Goal: Ask a question: Seek information or help from site administrators or community

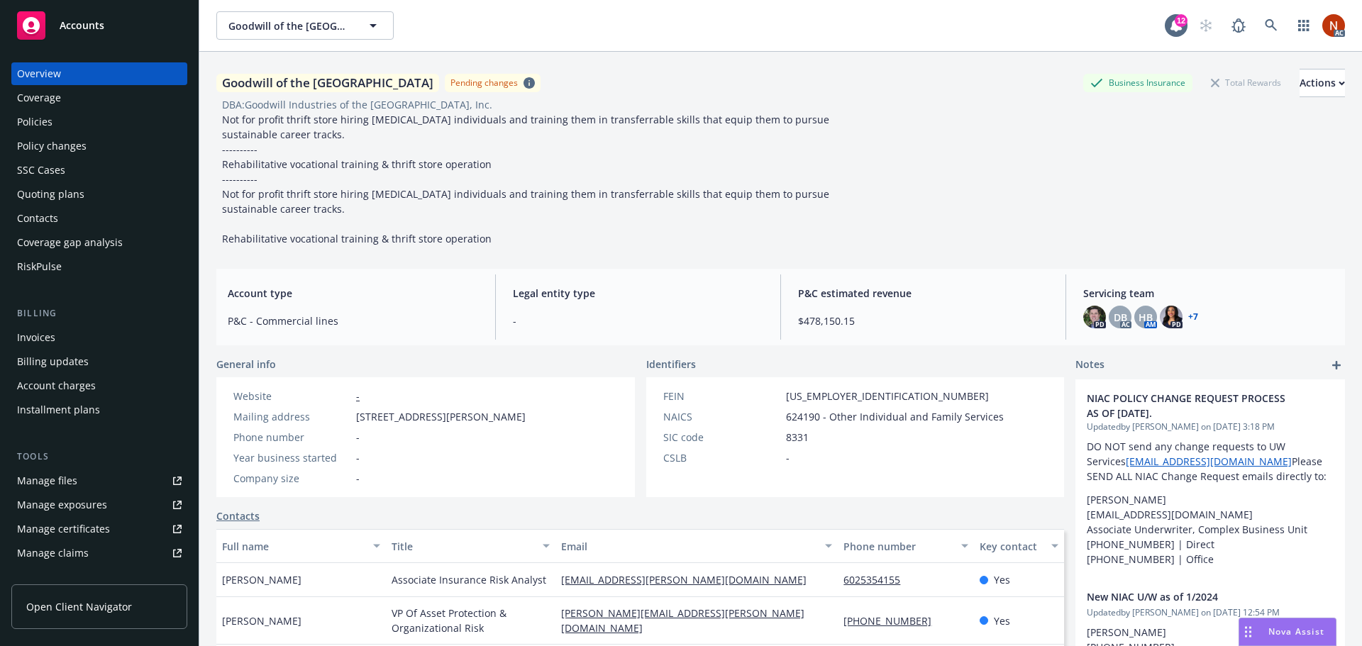
click at [705, 253] on div "Goodwill of the San Francisco Bay Pending changes Business Insurance Total Rewa…" at bounding box center [780, 155] width 1129 height 206
click at [40, 118] on div "Policies" at bounding box center [34, 122] width 35 height 23
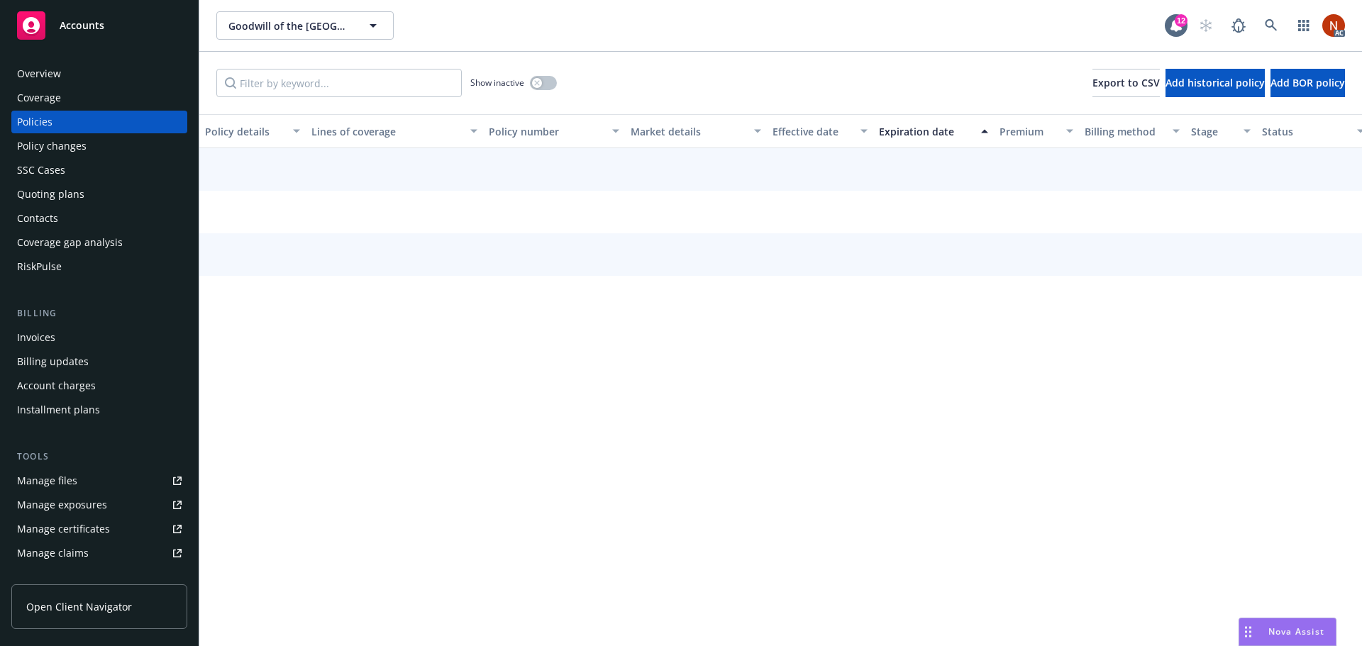
click at [45, 80] on div "Overview" at bounding box center [39, 73] width 44 height 23
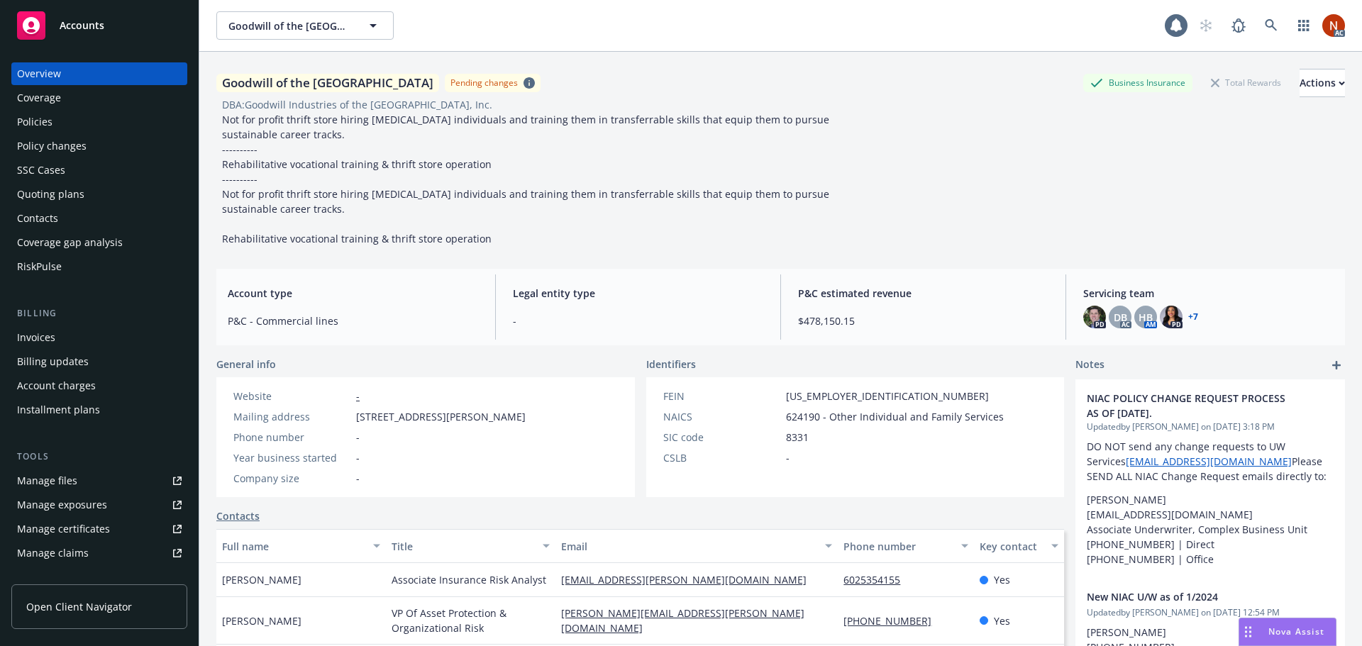
click at [64, 123] on div "Policies" at bounding box center [99, 122] width 165 height 23
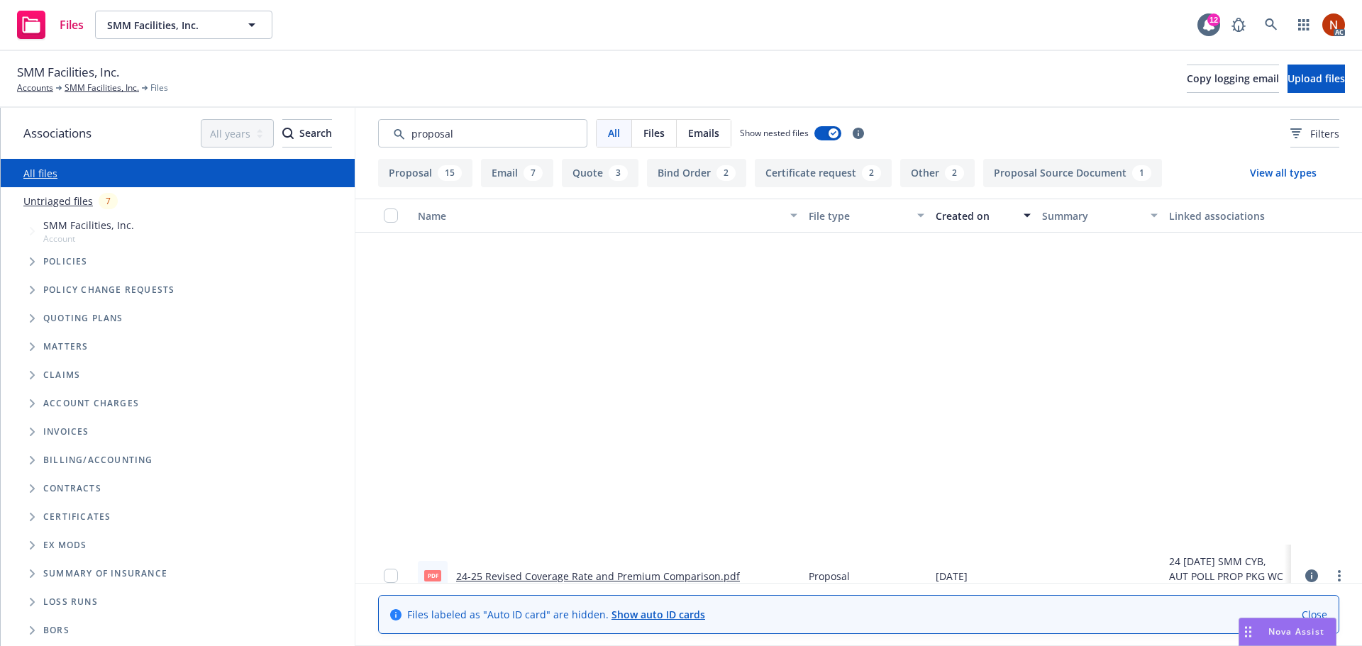
scroll to position [426, 0]
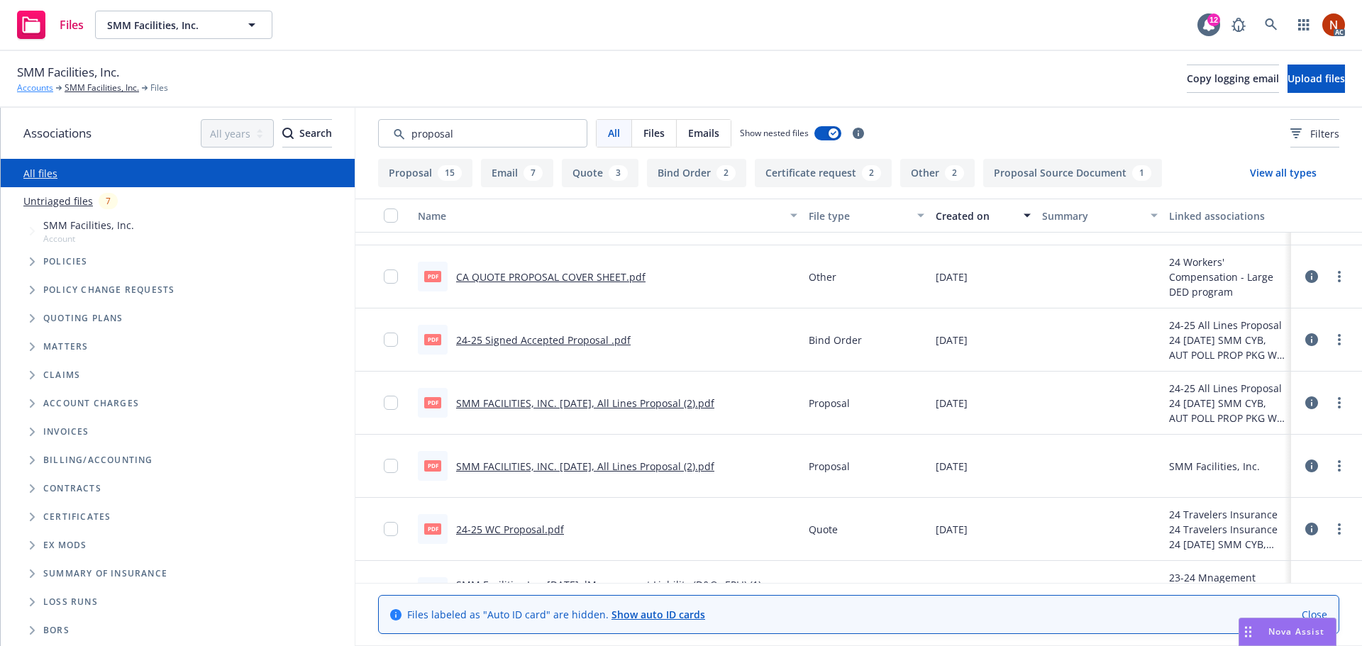
click at [40, 83] on link "Accounts" at bounding box center [35, 88] width 36 height 13
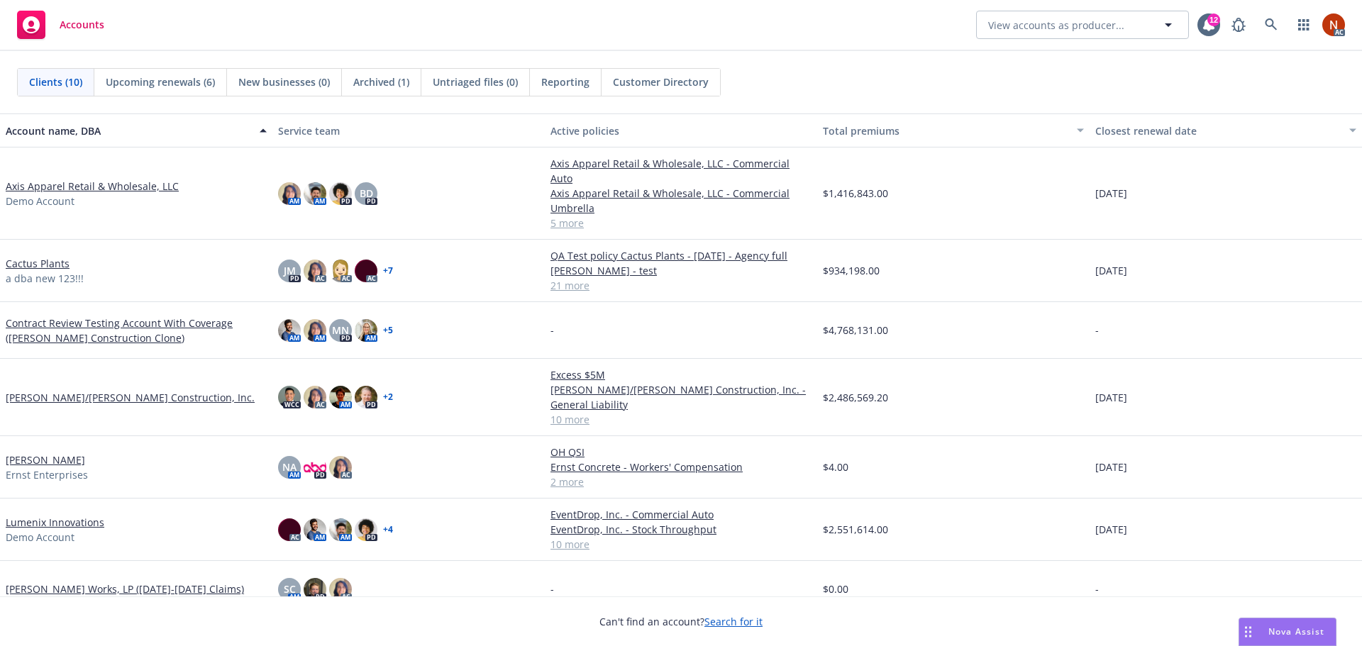
drag, startPoint x: 1282, startPoint y: 635, endPoint x: 1294, endPoint y: 637, distance: 12.2
click at [1284, 635] on span "Nova Assist" at bounding box center [1296, 632] width 56 height 12
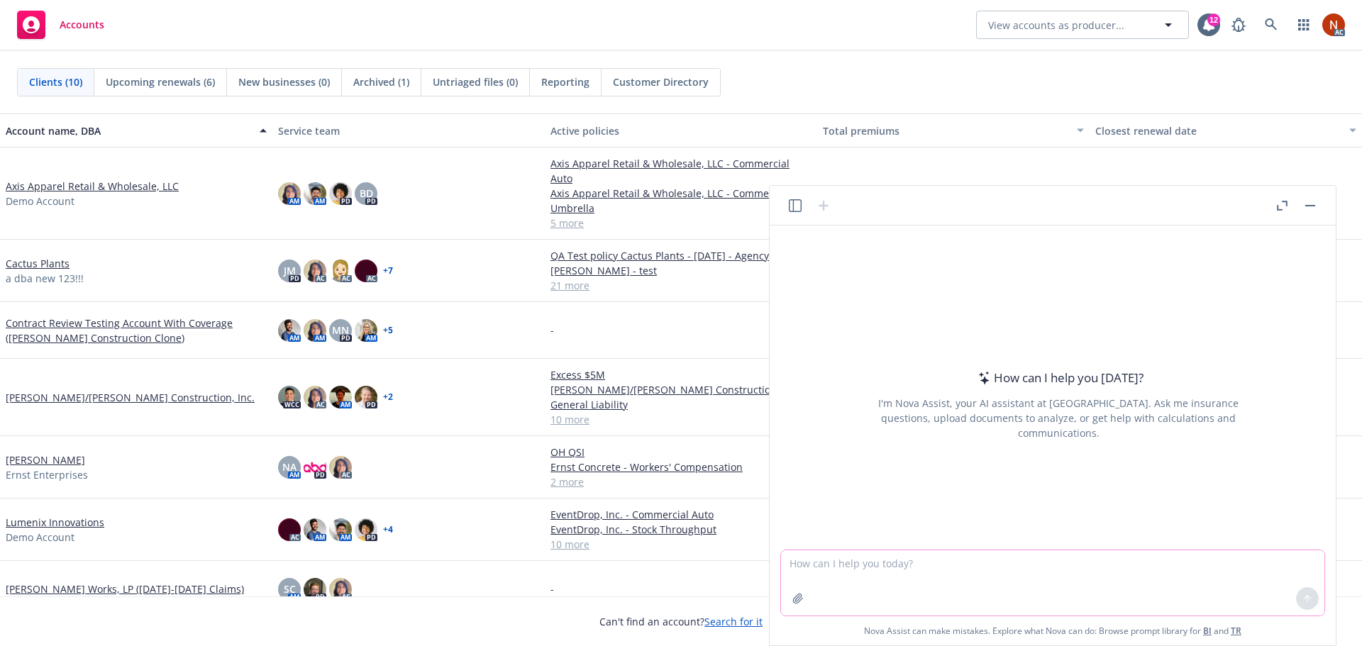
click at [805, 558] on textarea at bounding box center [1052, 582] width 543 height 65
type textarea "How to you interpret this chart from advisen."
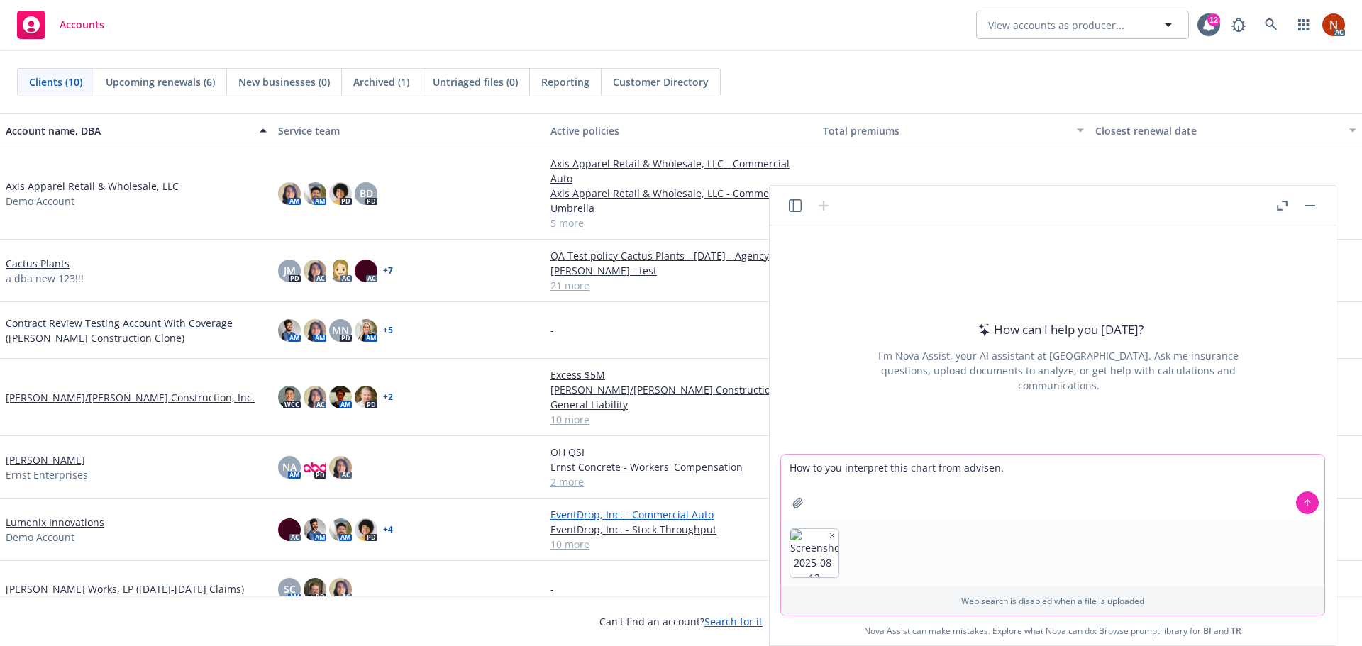
drag, startPoint x: 1059, startPoint y: 479, endPoint x: 704, endPoint y: 487, distance: 355.4
click at [704, 487] on body "Accounts View accounts as producer... 12 AC Clients (10) Upcoming renewals (6) …" at bounding box center [681, 323] width 1362 height 646
click at [1302, 499] on button at bounding box center [1307, 503] width 23 height 23
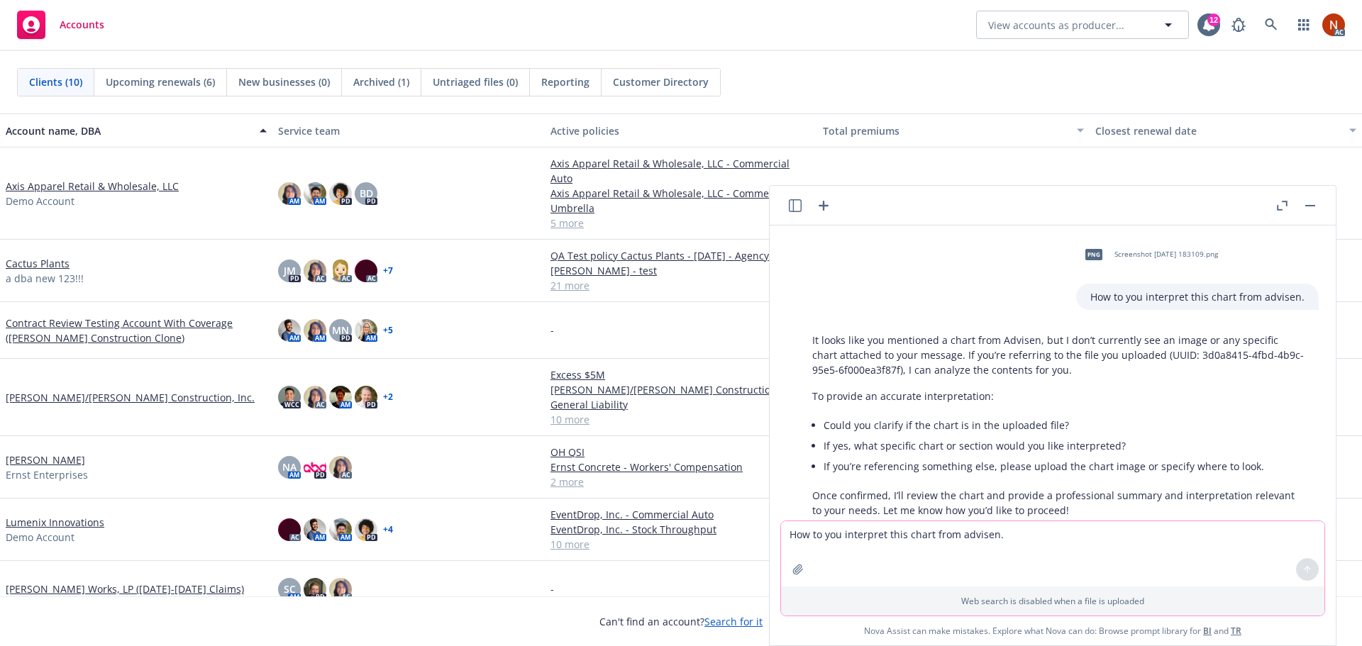
click at [1089, 253] on span "png" at bounding box center [1093, 254] width 17 height 11
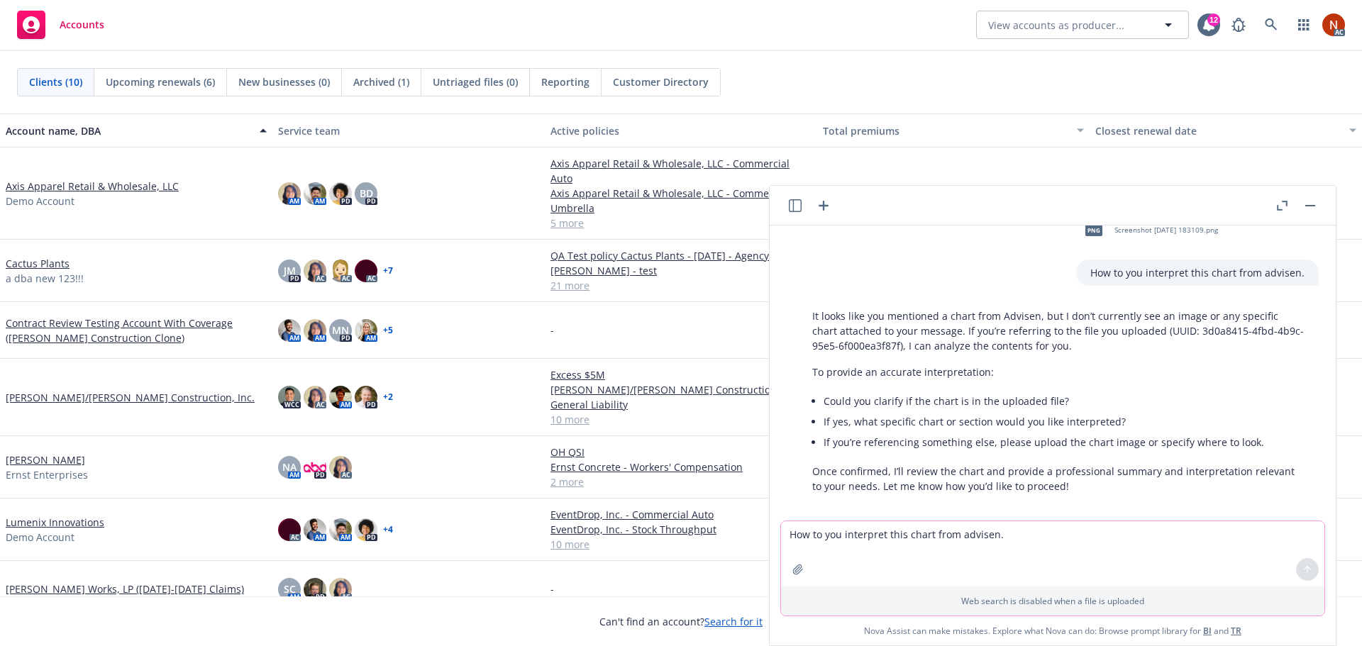
scroll to position [37, 0]
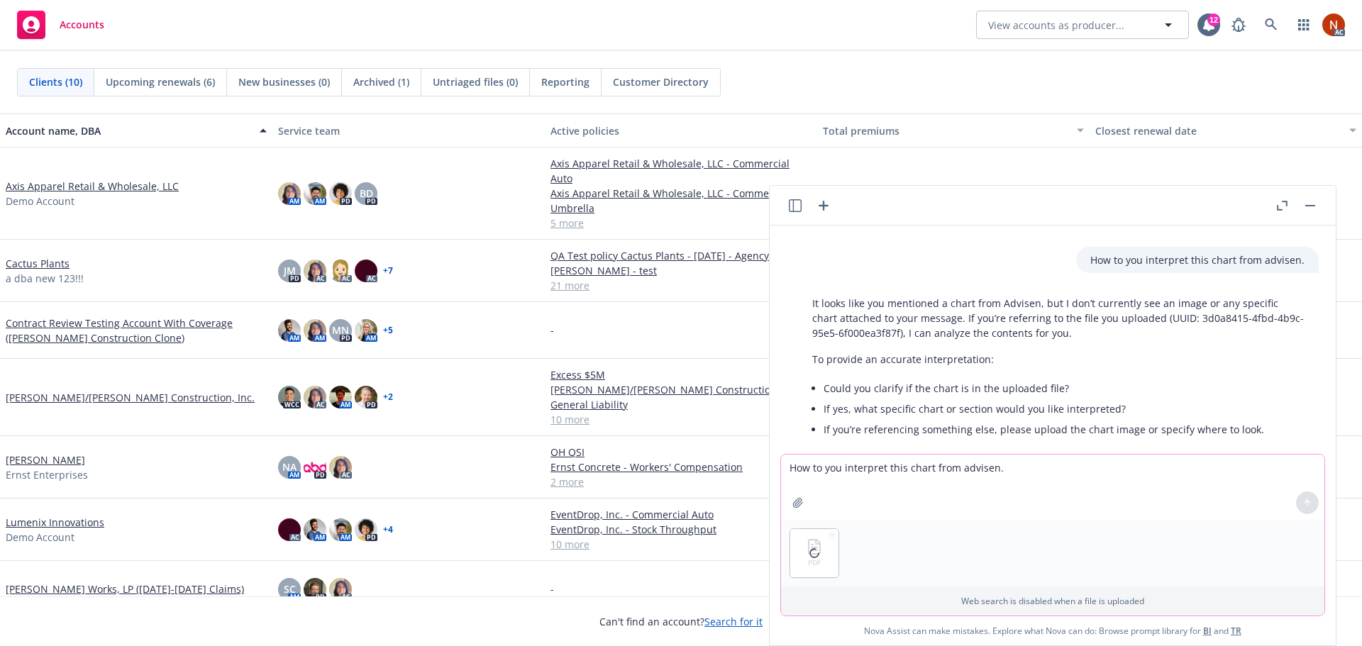
click at [823, 472] on textarea "How to you interpret this chart from advisen." at bounding box center [1052, 487] width 543 height 65
type textarea "attached is the chart"
click at [1306, 501] on icon at bounding box center [1307, 501] width 6 height 3
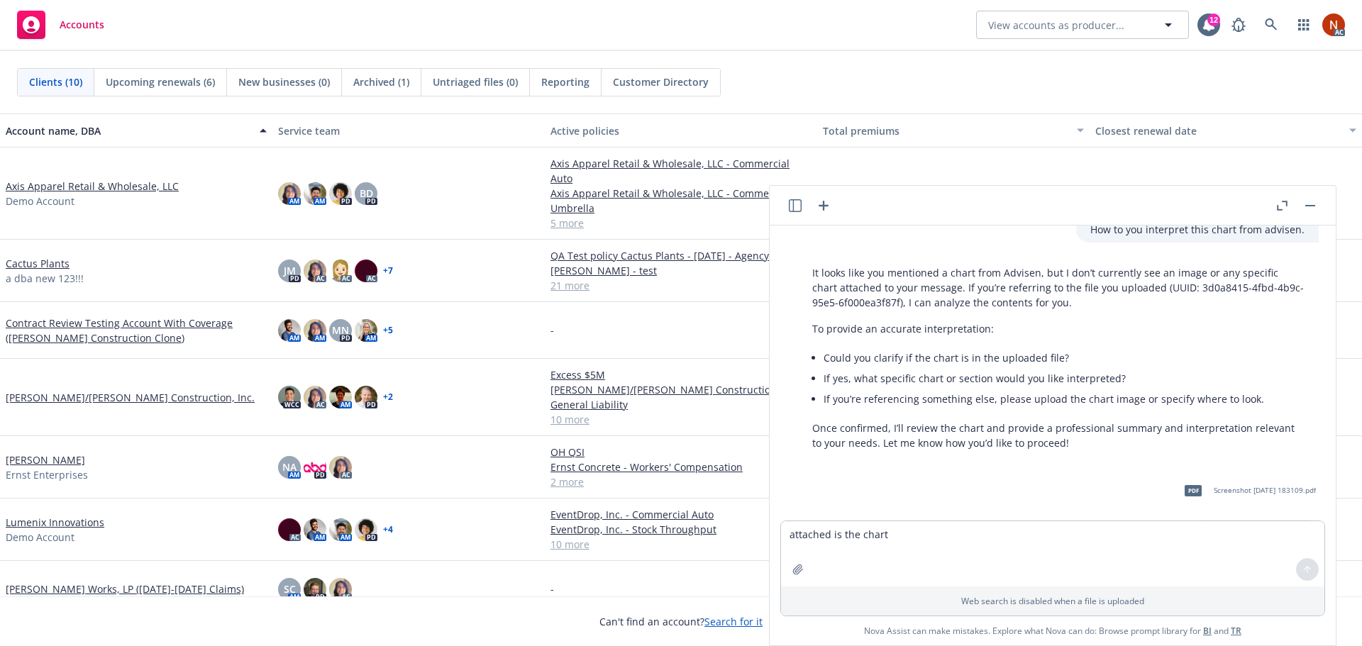
scroll to position [144, 0]
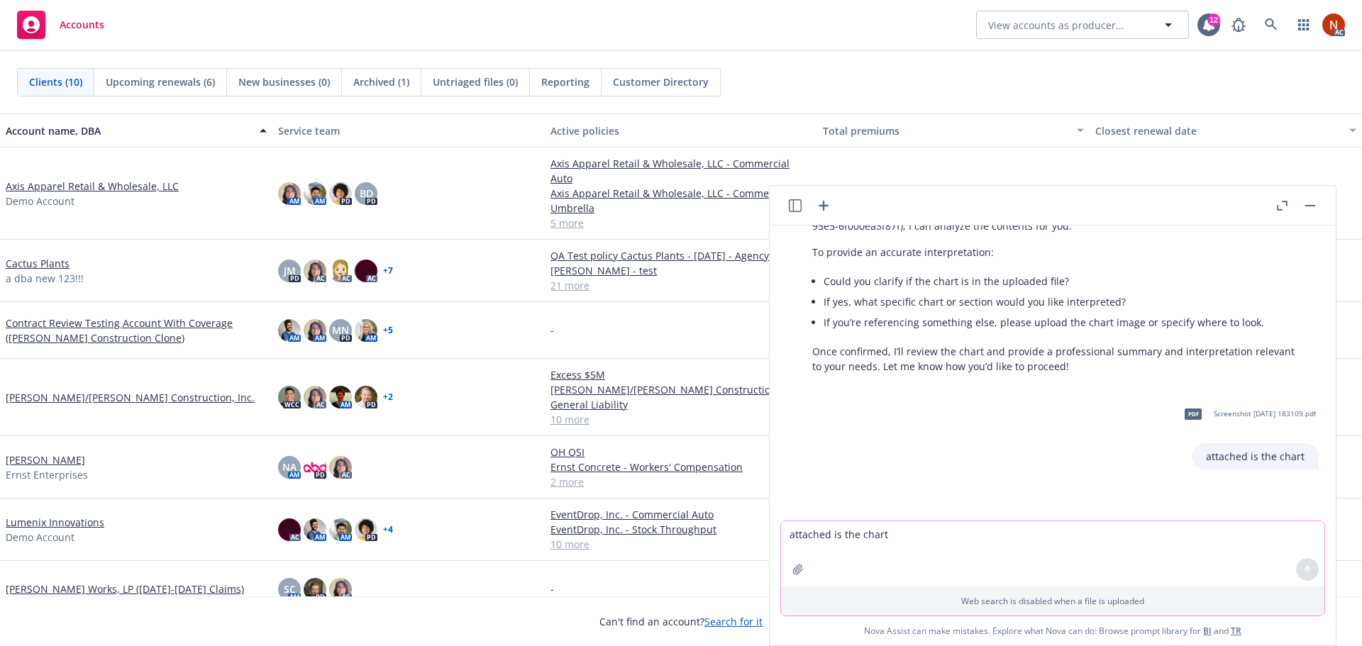
click at [938, 538] on textarea "attached is the chart" at bounding box center [1052, 553] width 543 height 65
click at [941, 545] on textarea "attached is the chart" at bounding box center [1052, 553] width 543 height 65
click at [1152, 548] on textarea "attached is the chart" at bounding box center [1052, 553] width 543 height 65
click at [1051, 462] on div "pdf Screenshot 2025-08-12 183109.pdf attached is the chart" at bounding box center [1058, 433] width 543 height 73
click at [800, 199] on icon "button" at bounding box center [795, 205] width 13 height 13
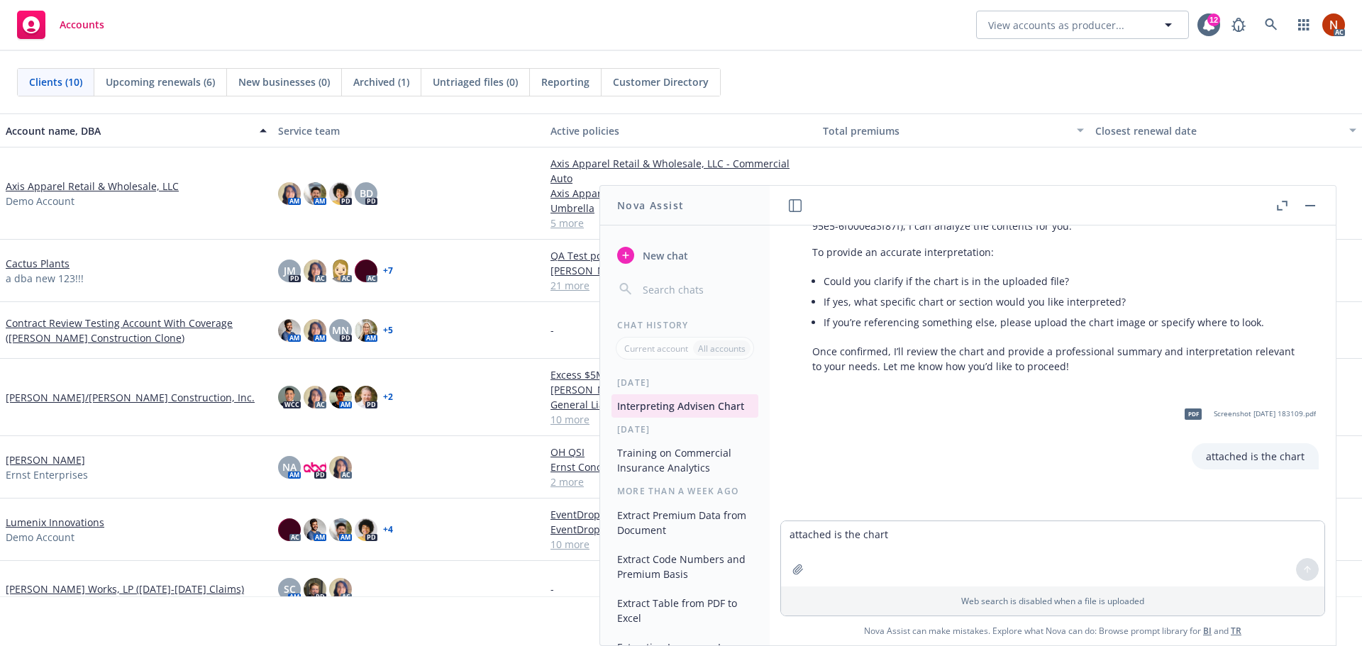
click at [796, 204] on icon "button" at bounding box center [795, 205] width 13 height 13
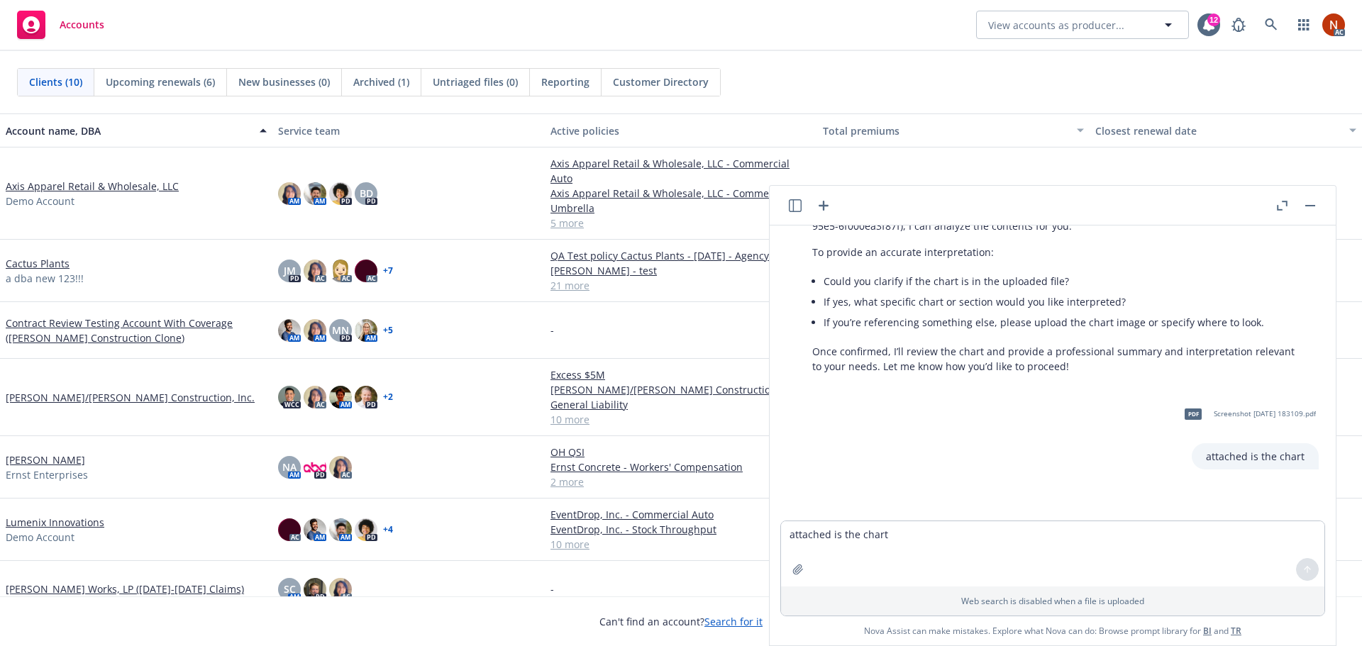
click at [1083, 433] on div "pdf Screenshot 2025-08-12 183109.pdf attached is the chart" at bounding box center [1058, 433] width 543 height 73
